Goal: Check status: Check status

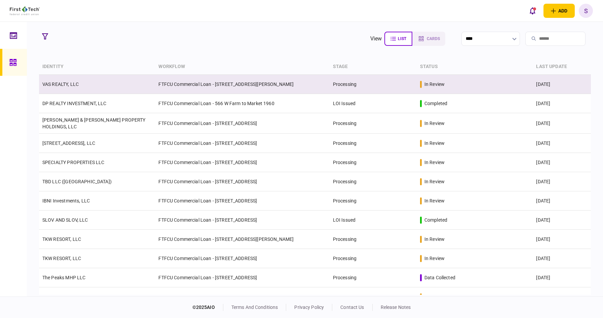
click at [169, 87] on td "FTFCU Commercial Loan - 6227 Thompson Road" at bounding box center [242, 84] width 174 height 19
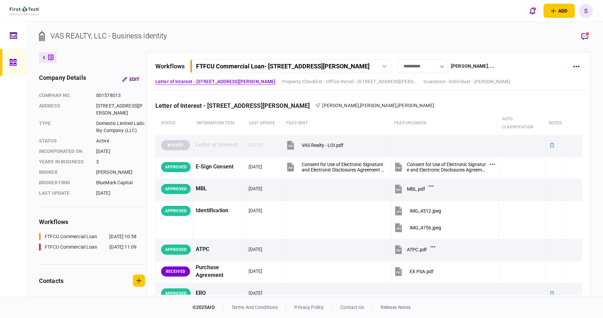
click at [381, 15] on div "add business identity individual identity S S Shelby Nemecek Shelby.Nemecek@fir…" at bounding box center [301, 11] width 603 height 22
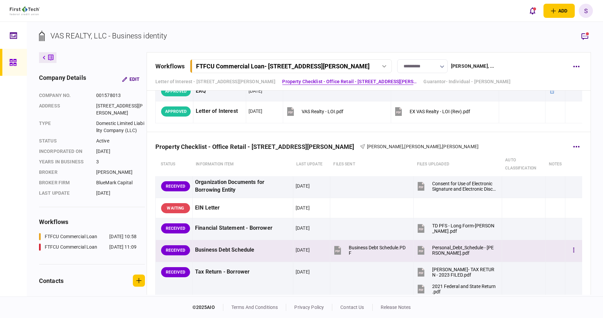
scroll to position [168, 0]
